Goal: Information Seeking & Learning: Learn about a topic

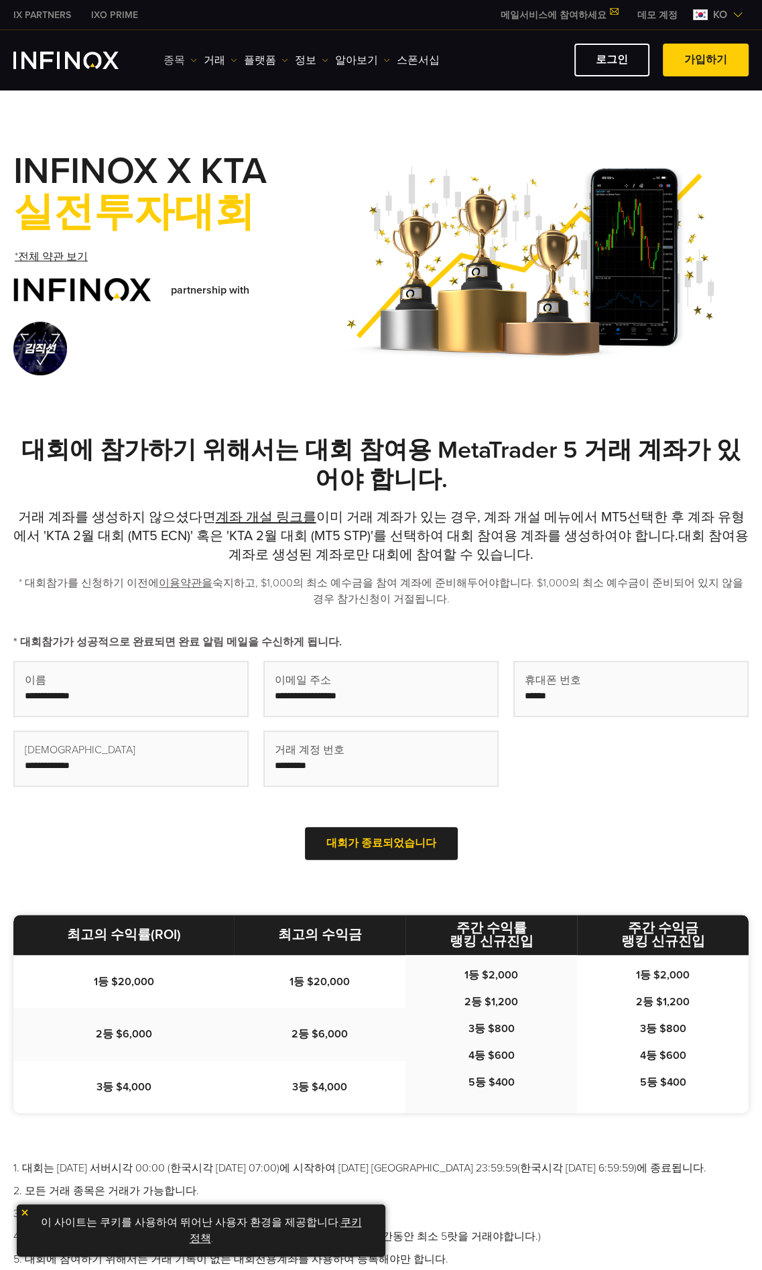
click at [185, 56] on link "종목" at bounding box center [181, 60] width 34 height 16
click at [190, 99] on link "종목" at bounding box center [200, 102] width 72 height 29
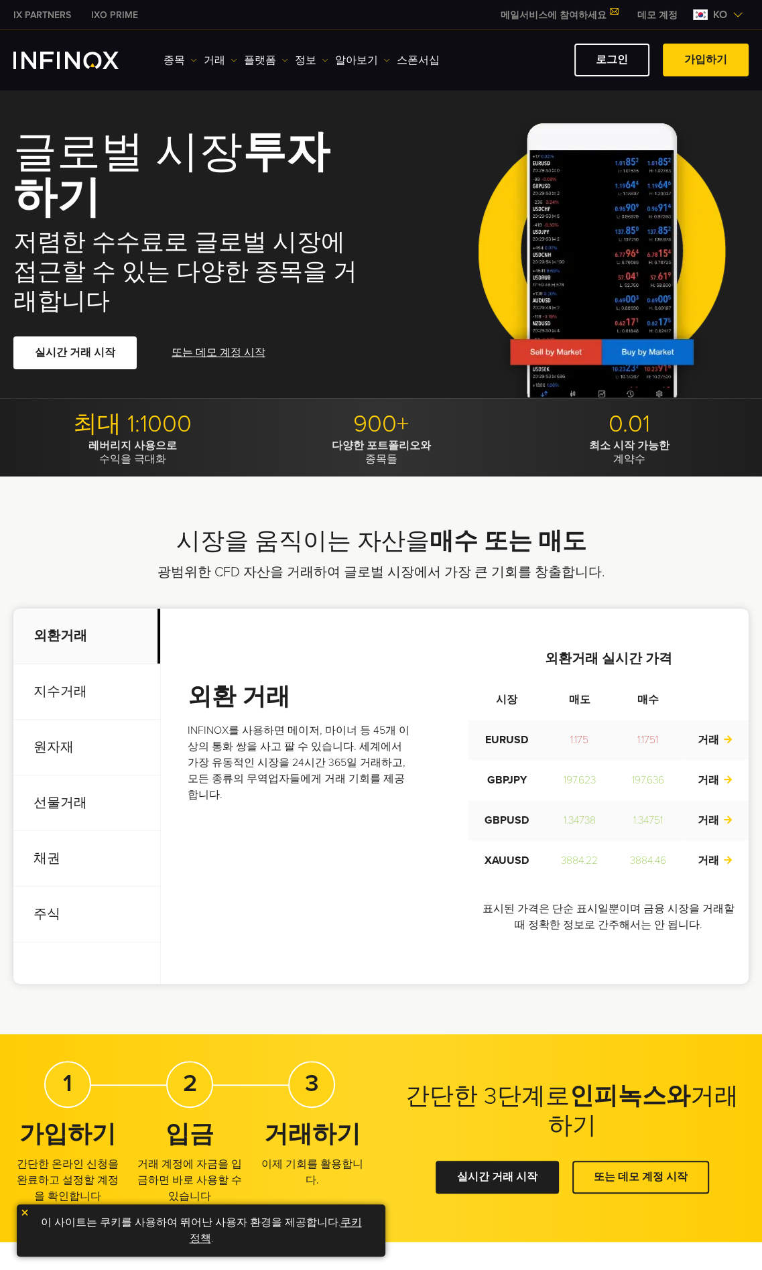
click at [71, 686] on p "지수거래" at bounding box center [86, 692] width 147 height 56
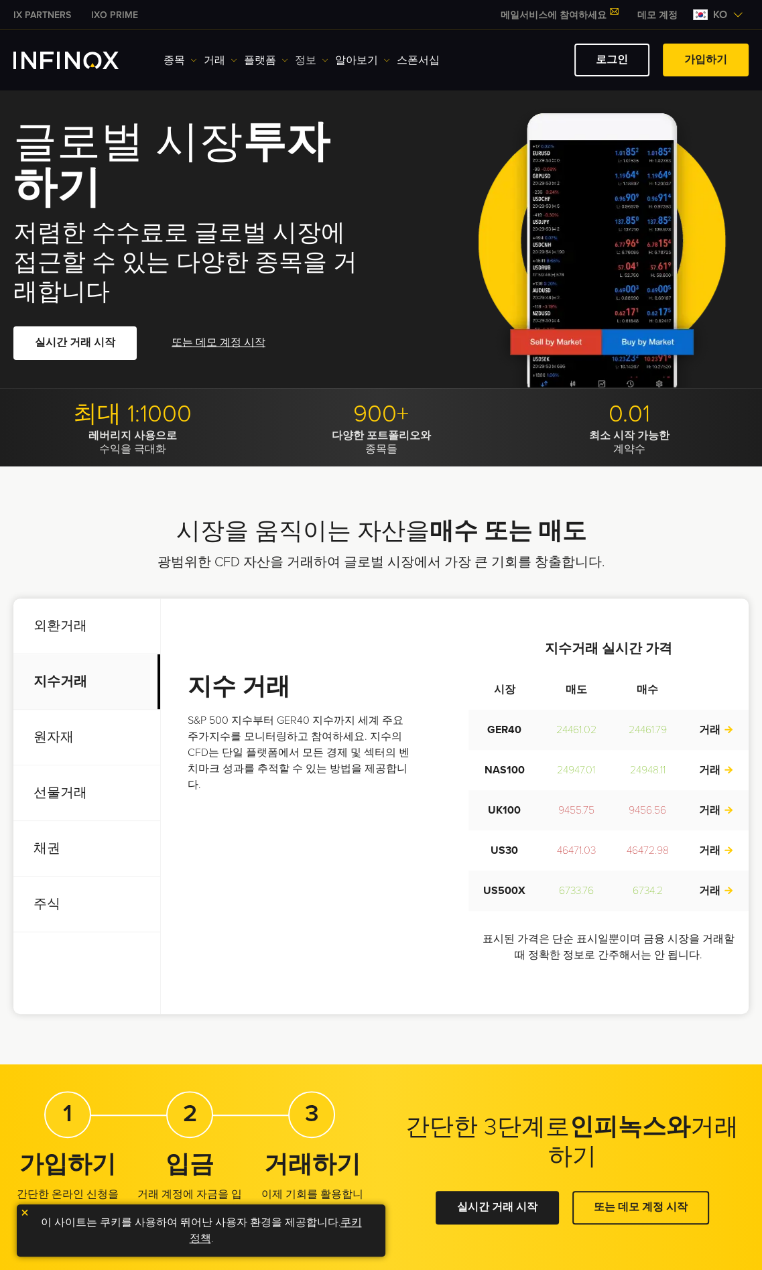
click at [311, 62] on link "정보" at bounding box center [312, 60] width 34 height 16
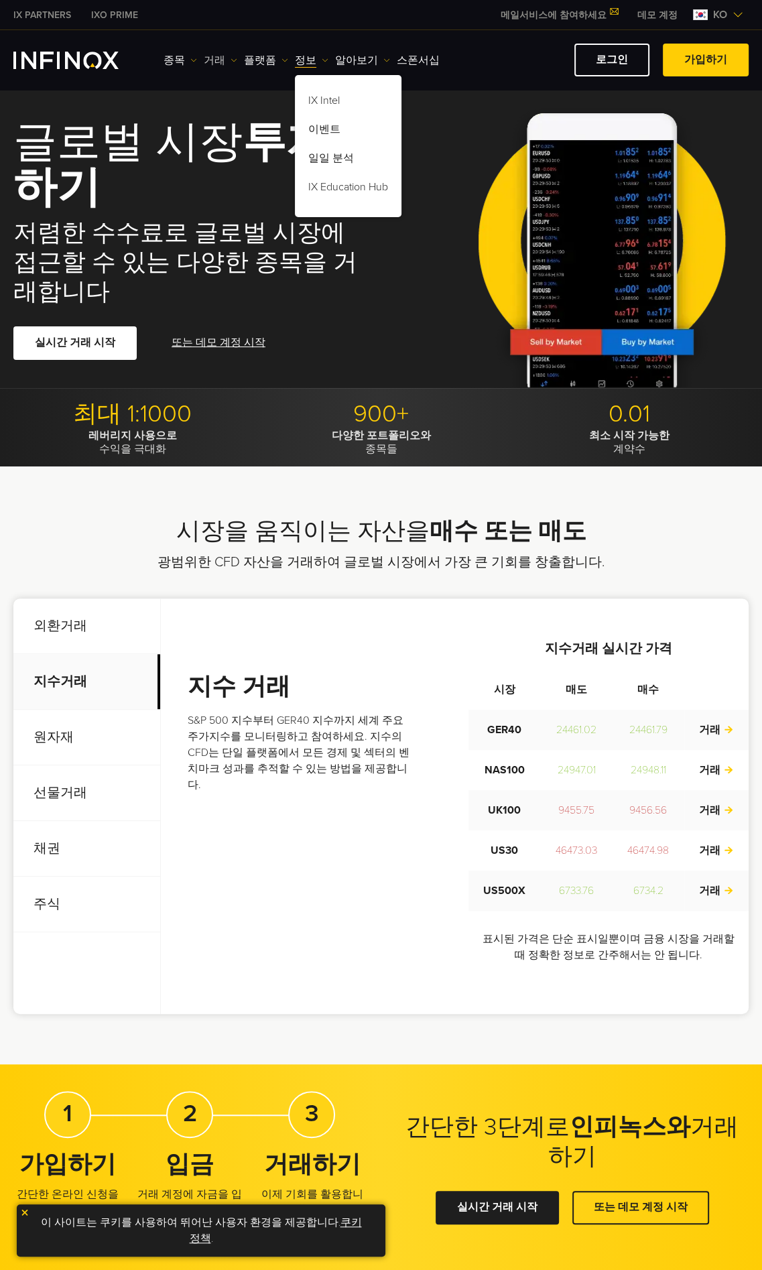
click at [208, 55] on link "거래" at bounding box center [221, 60] width 34 height 16
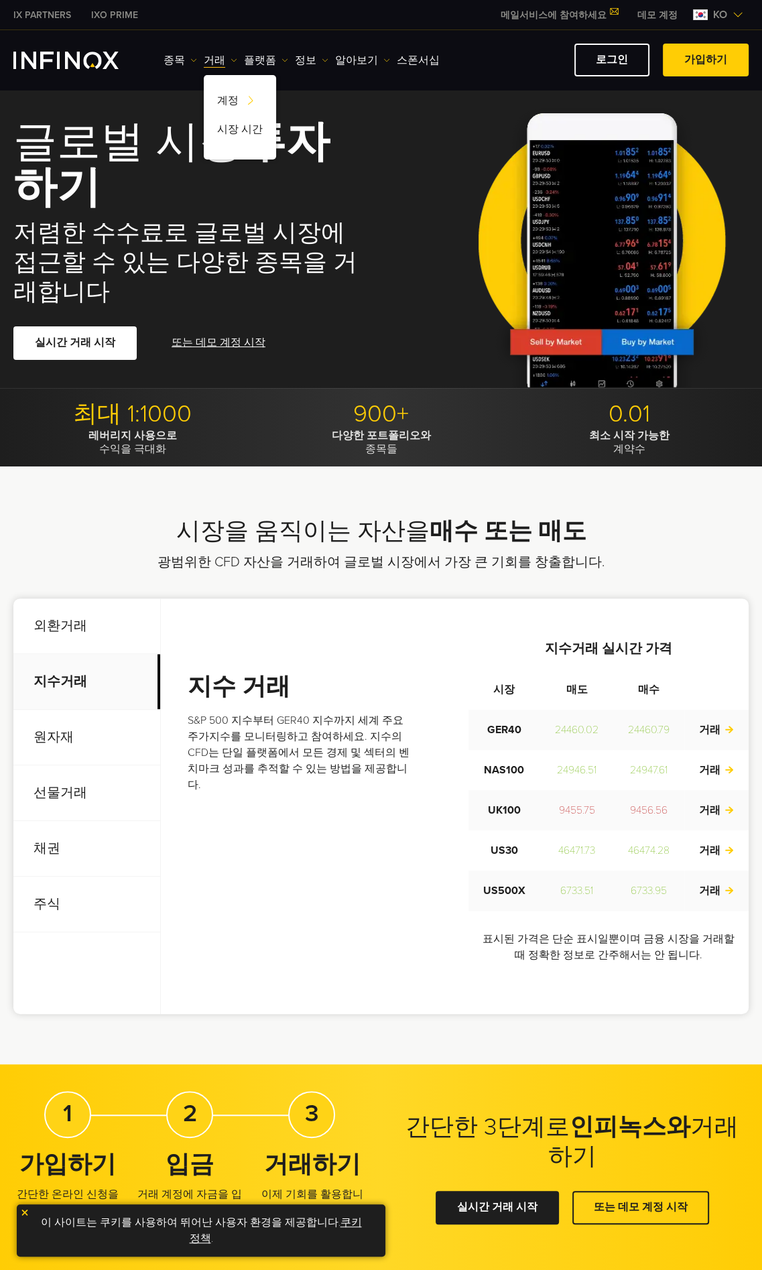
click at [83, 58] on img "INFINOX Logo" at bounding box center [65, 60] width 105 height 17
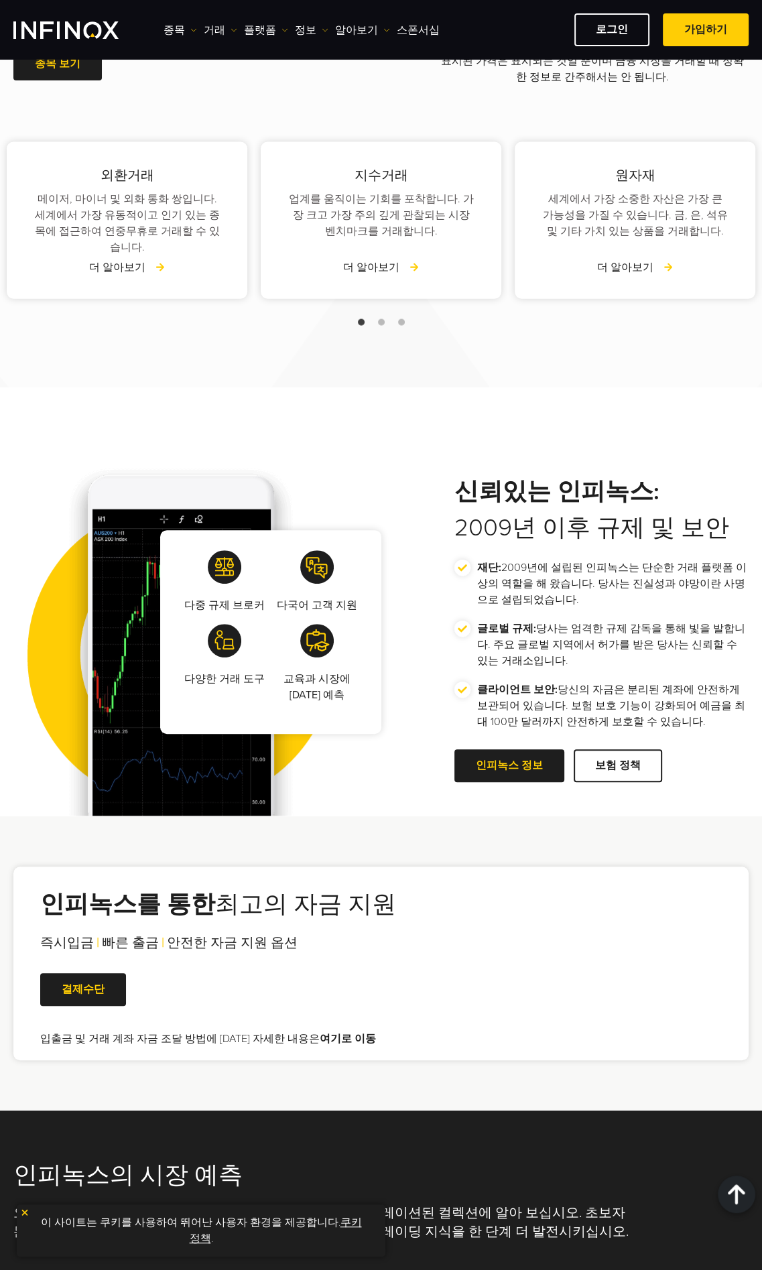
scroll to position [2346, 0]
